Goal: Complete application form

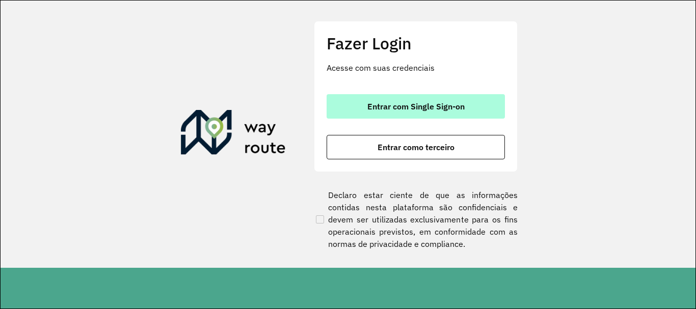
click at [455, 103] on span "Entrar com Single Sign-on" at bounding box center [415, 106] width 97 height 8
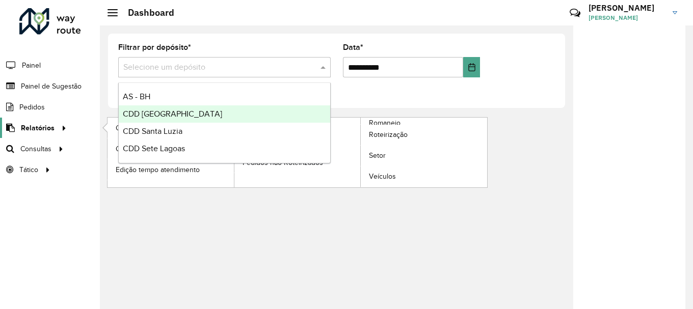
click at [45, 123] on span "Relatórios" at bounding box center [38, 128] width 34 height 11
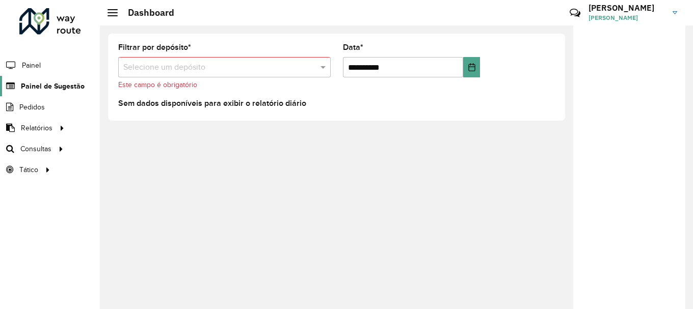
click at [50, 81] on span "Painel de Sugestão" at bounding box center [53, 86] width 64 height 11
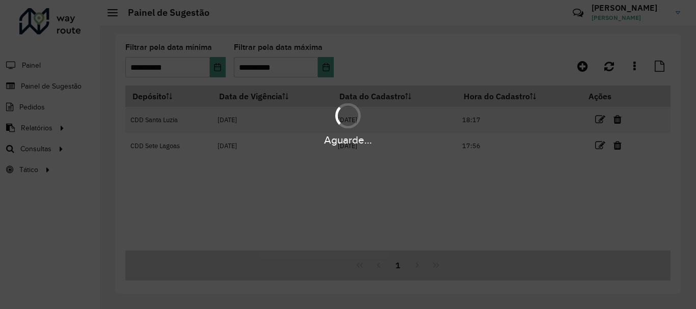
click at [608, 64] on div "Aguarde..." at bounding box center [348, 154] width 696 height 309
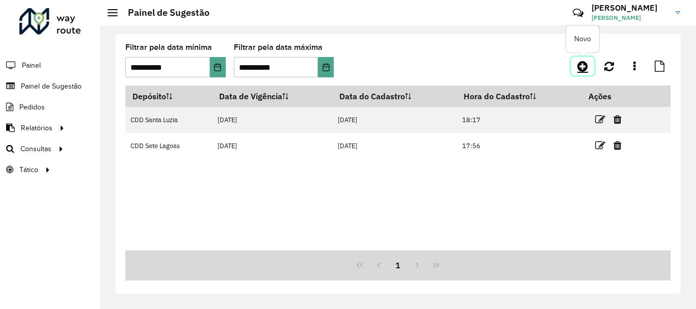
click at [582, 65] on icon at bounding box center [582, 66] width 11 height 12
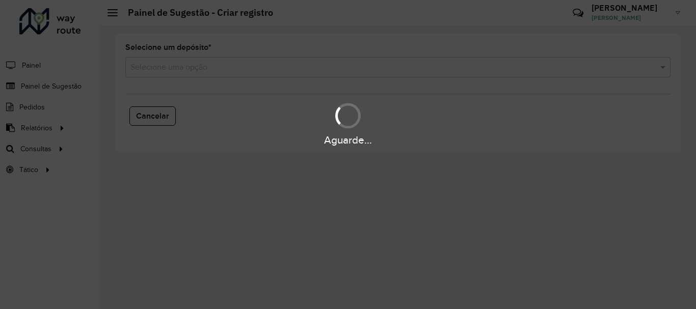
click at [308, 72] on input "text" at bounding box center [387, 68] width 515 height 12
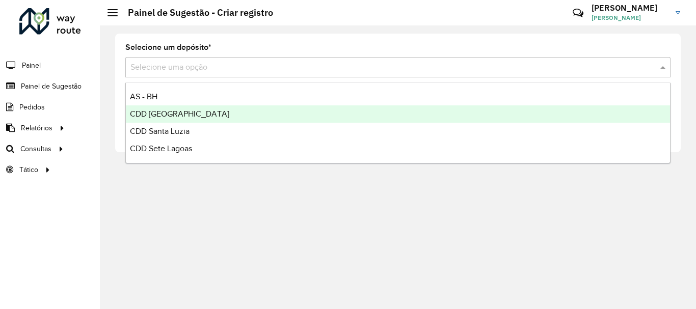
click at [189, 115] on span "CDD Belo Horizonte" at bounding box center [179, 114] width 99 height 9
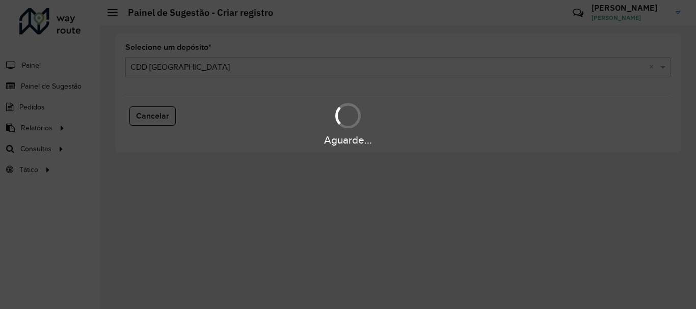
click at [239, 89] on div "Aguarde..." at bounding box center [348, 154] width 696 height 309
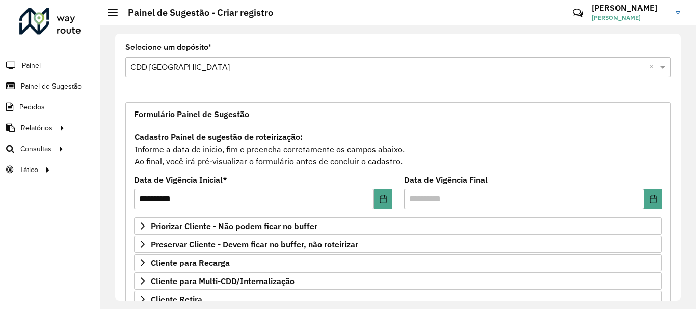
scroll to position [102, 0]
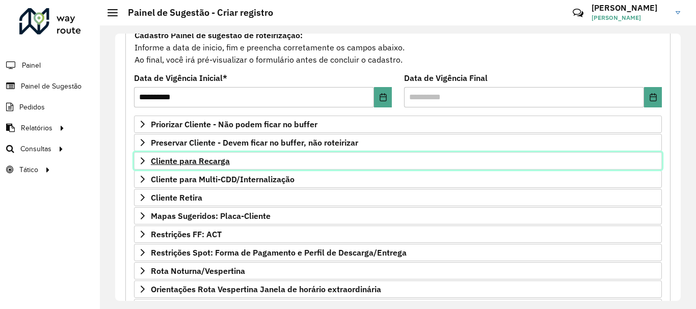
click at [174, 160] on span "Cliente para Recarga" at bounding box center [190, 161] width 79 height 8
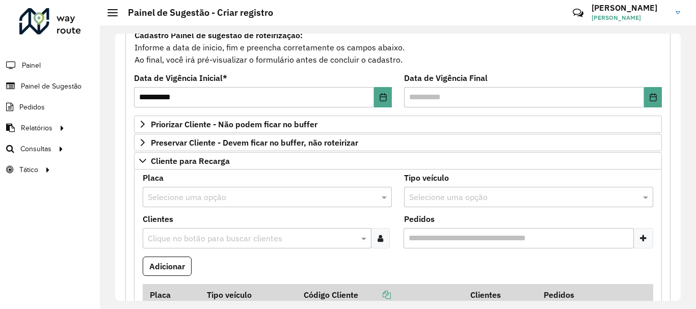
click at [187, 200] on input "text" at bounding box center [257, 198] width 219 height 12
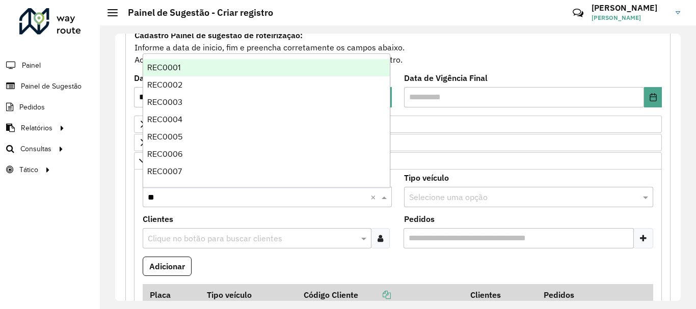
type input "***"
click at [192, 66] on div "REC0001" at bounding box center [266, 67] width 247 height 17
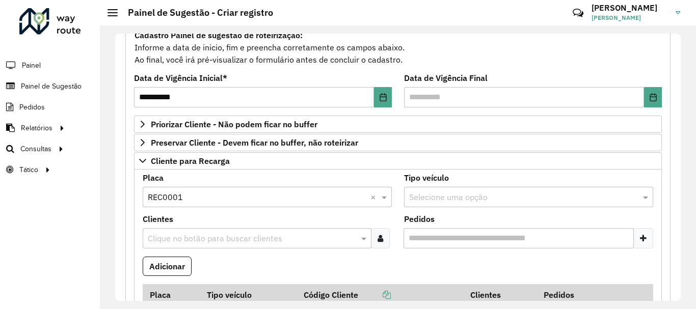
click at [247, 243] on input "text" at bounding box center [252, 239] width 214 height 12
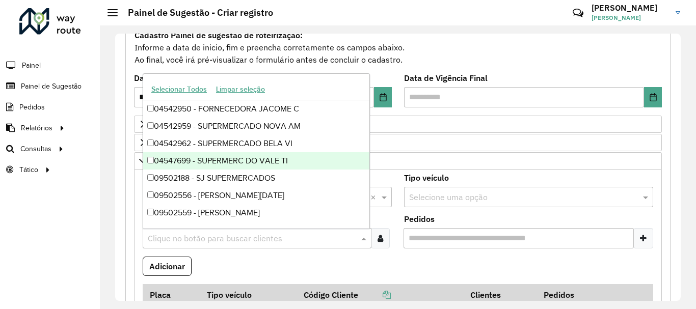
paste input "*****"
type input "*****"
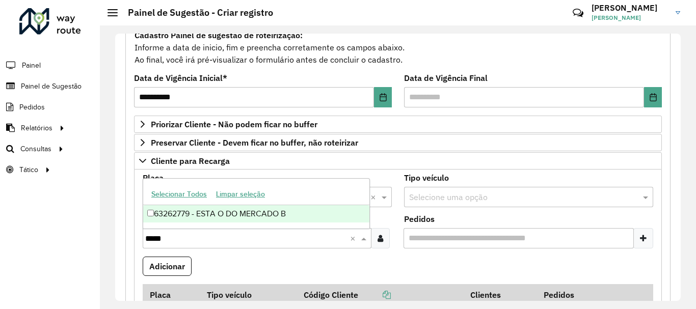
click at [220, 213] on div "63262779 - ESTA O DO MERCADO B" at bounding box center [256, 213] width 226 height 17
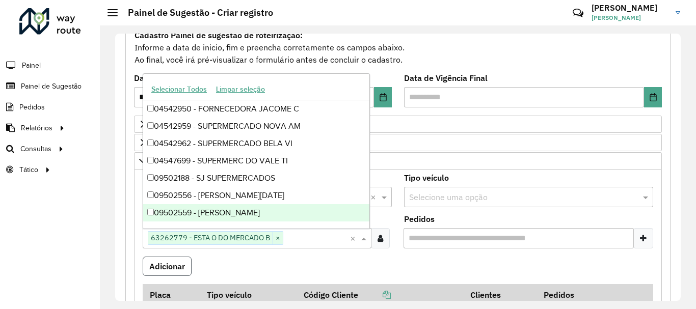
click at [176, 267] on button "Adicionar" at bounding box center [167, 266] width 49 height 19
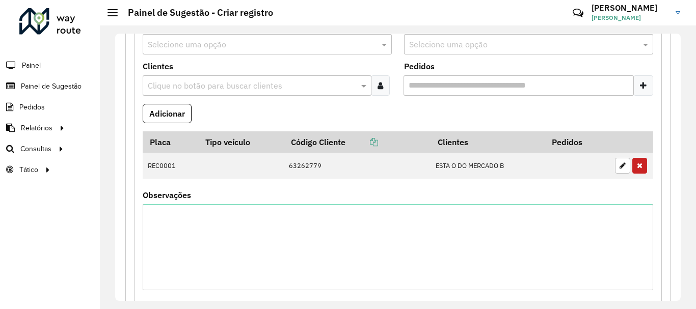
scroll to position [306, 0]
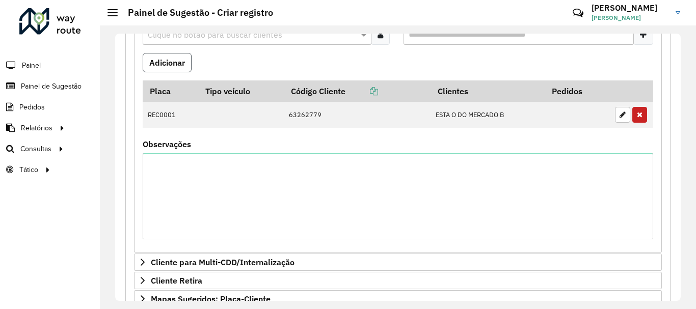
drag, startPoint x: 177, startPoint y: 66, endPoint x: 182, endPoint y: 69, distance: 5.9
click at [179, 65] on button "Adicionar" at bounding box center [167, 62] width 49 height 19
click at [172, 56] on button "Adicionar" at bounding box center [167, 62] width 49 height 19
click at [171, 62] on button "Adicionar" at bounding box center [167, 62] width 49 height 19
click at [288, 62] on formly-field "Adicionar" at bounding box center [398, 67] width 523 height 28
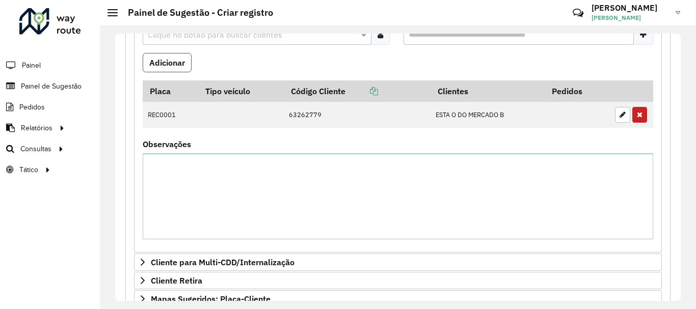
click at [172, 61] on button "Adicionar" at bounding box center [167, 62] width 49 height 19
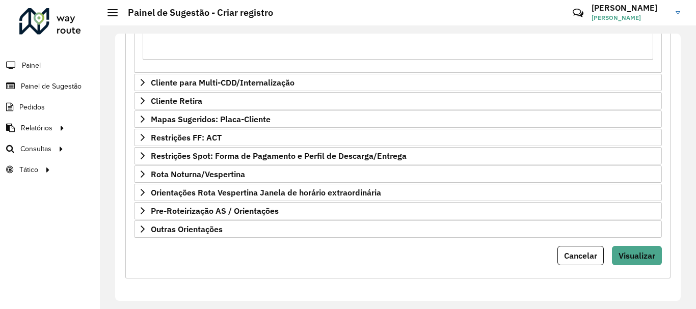
scroll to position [282, 0]
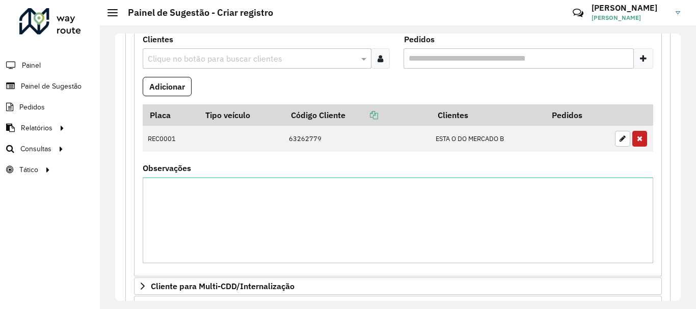
click at [193, 56] on input "text" at bounding box center [252, 59] width 214 height 12
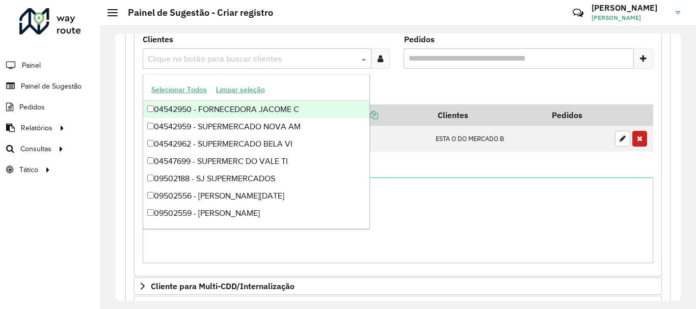
scroll to position [129, 0]
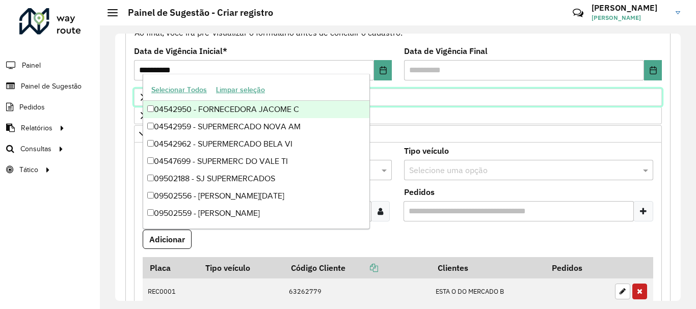
drag, startPoint x: 443, startPoint y: 101, endPoint x: 465, endPoint y: 103, distance: 21.6
click at [443, 101] on link "Priorizar Cliente - Não podem ficar no buffer" at bounding box center [398, 97] width 528 height 17
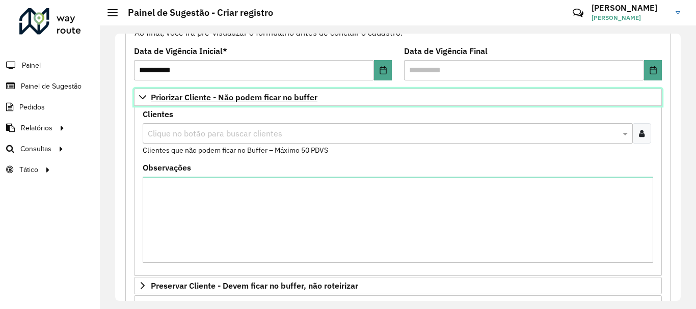
click at [345, 99] on link "Priorizar Cliente - Não podem ficar no buffer" at bounding box center [398, 97] width 528 height 17
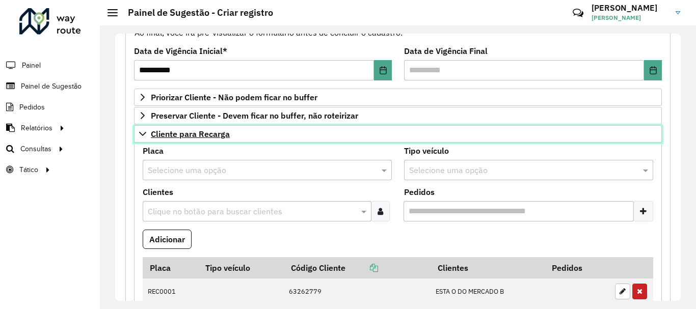
click at [199, 136] on span "Cliente para Recarga" at bounding box center [190, 134] width 79 height 8
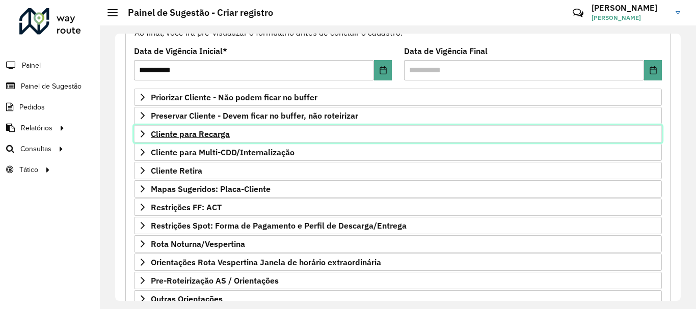
click at [211, 128] on link "Cliente para Recarga" at bounding box center [398, 133] width 528 height 17
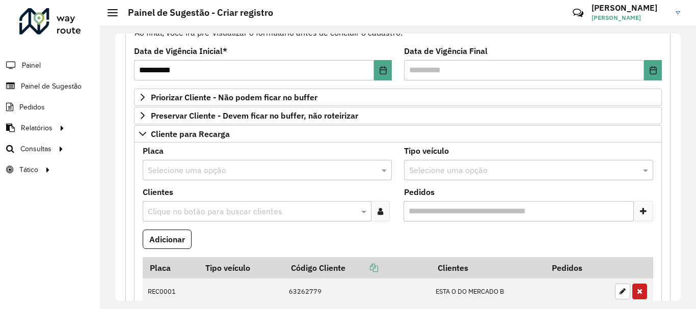
click at [200, 166] on input "text" at bounding box center [257, 171] width 219 height 12
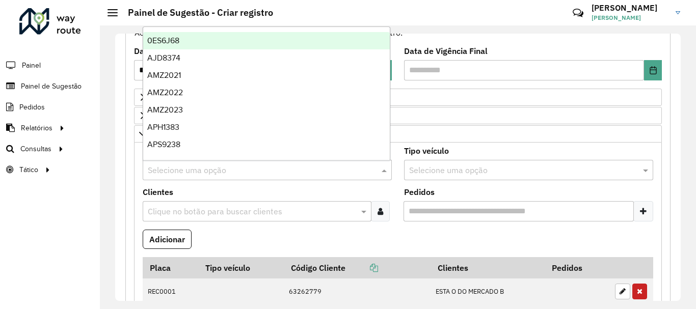
paste input "*****"
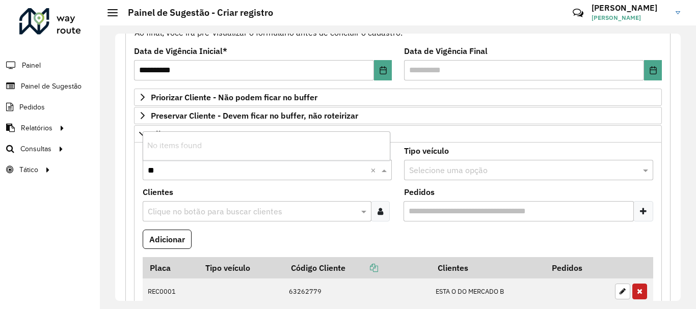
type input "*"
type input "**"
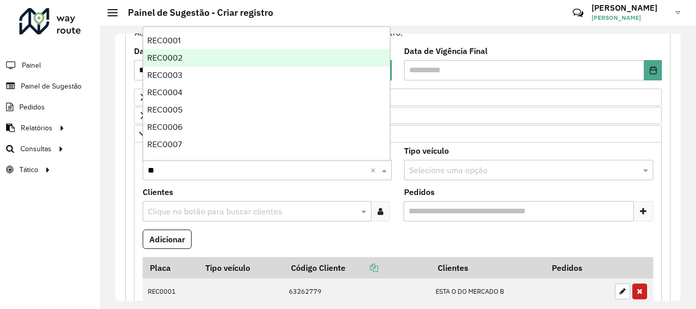
click at [183, 56] on div "REC0002" at bounding box center [266, 57] width 247 height 17
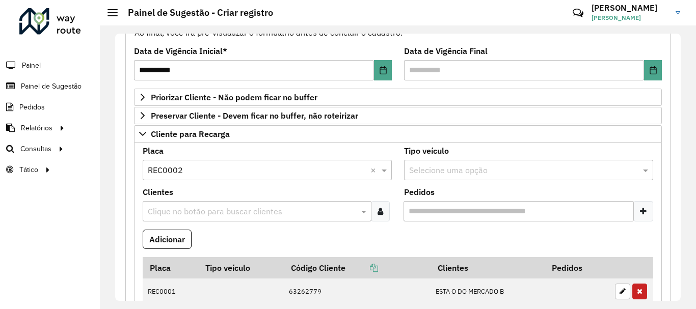
click at [191, 215] on input "text" at bounding box center [252, 212] width 214 height 12
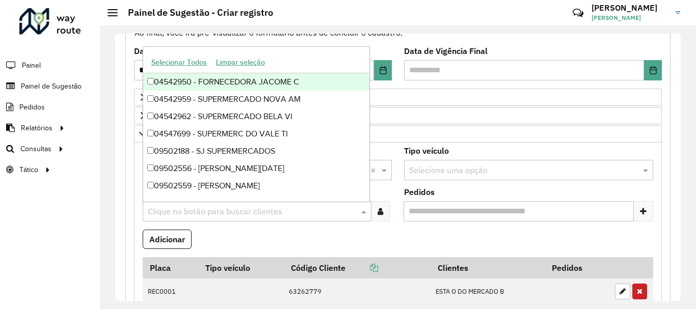
paste input "*****"
type input "*****"
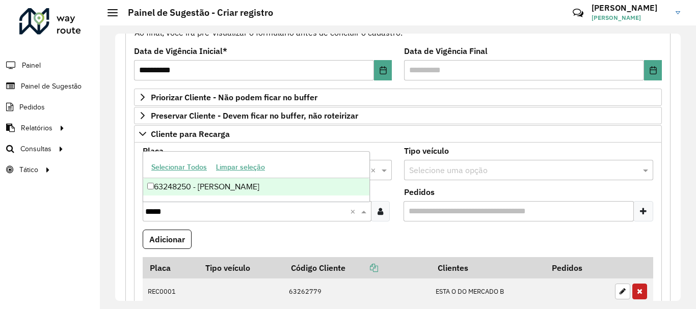
click at [234, 189] on div "63248250 - JOSE MARIA EVANGELIS" at bounding box center [256, 186] width 226 height 17
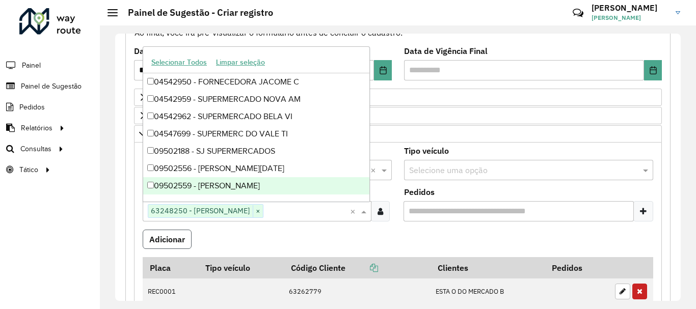
click at [177, 236] on button "Adicionar" at bounding box center [167, 239] width 49 height 19
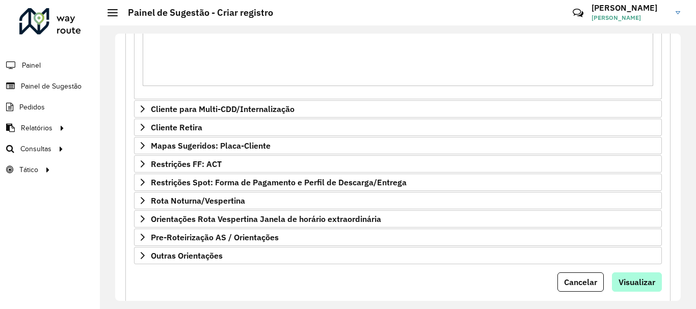
scroll to position [512, 0]
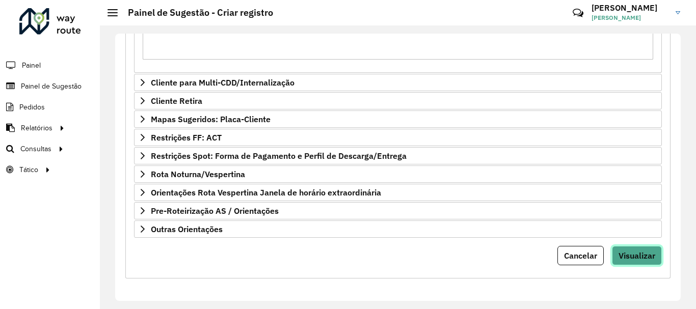
click at [629, 252] on span "Visualizar" at bounding box center [637, 256] width 37 height 10
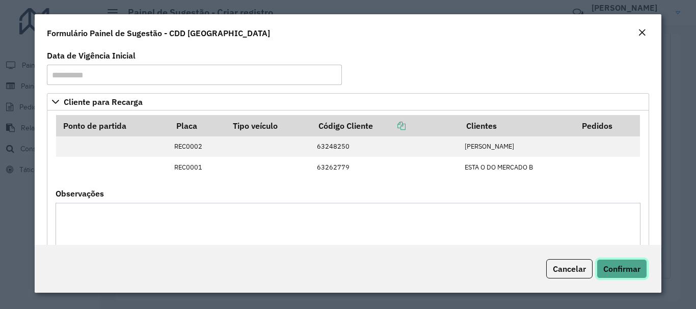
click at [618, 269] on span "Confirmar" at bounding box center [621, 269] width 37 height 10
